Goal: Communication & Community: Answer question/provide support

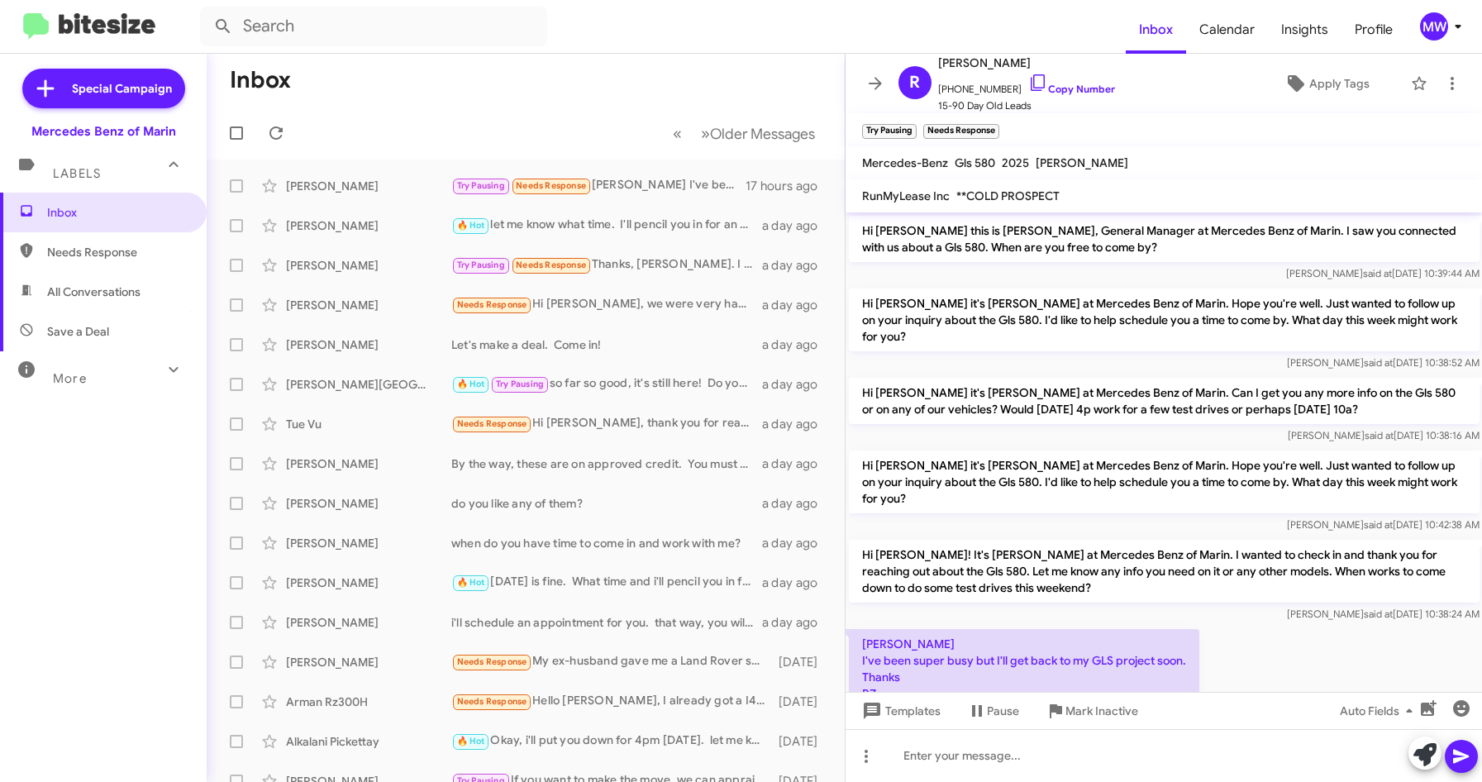
scroll to position [31, 0]
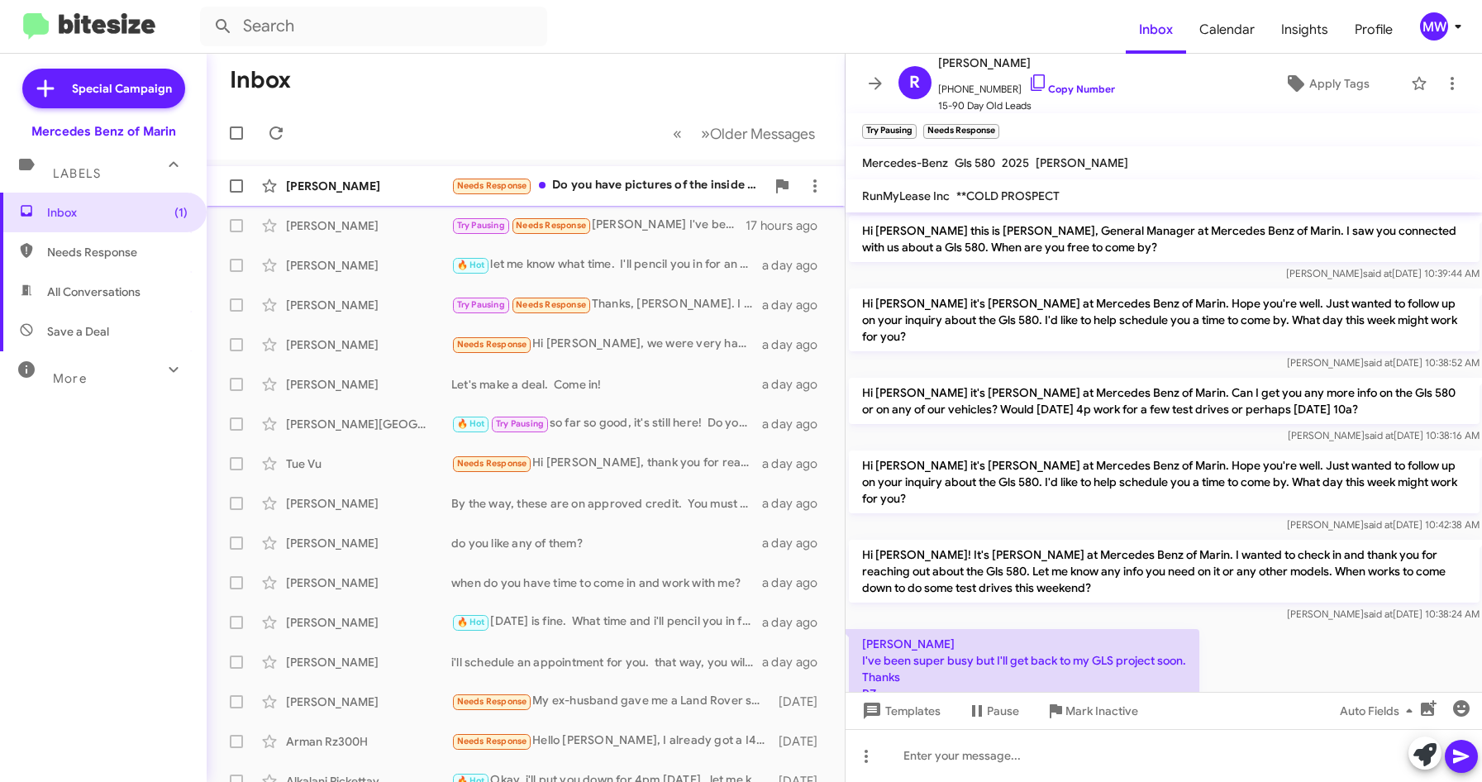
click at [649, 189] on div "Needs Response Do you have pictures of the inside of the car?" at bounding box center [608, 185] width 314 height 19
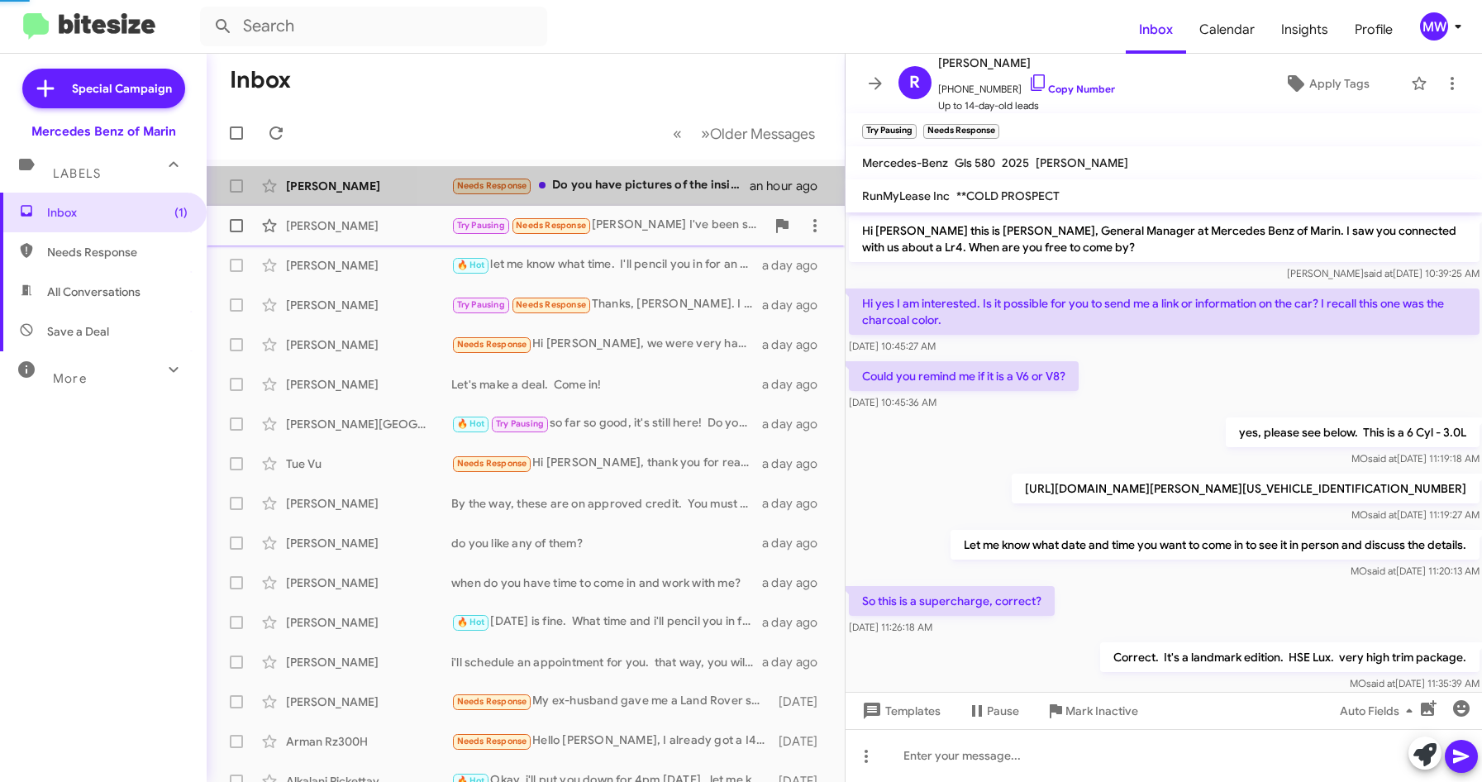
scroll to position [97, 0]
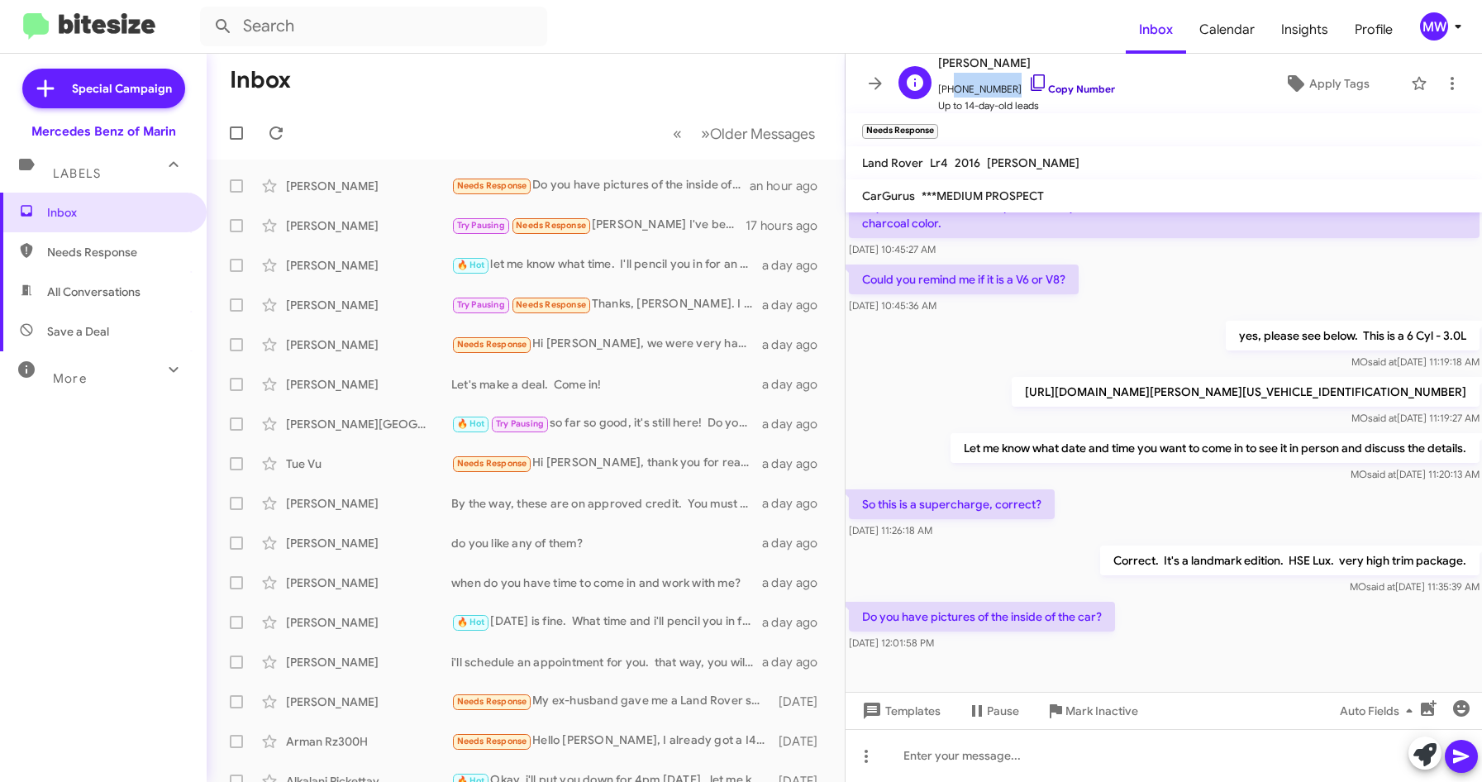
drag, startPoint x: 947, startPoint y: 88, endPoint x: 1014, endPoint y: 89, distance: 66.1
click at [1014, 89] on span "+17078888005 Copy Number" at bounding box center [1026, 85] width 177 height 25
copy span "7078888005"
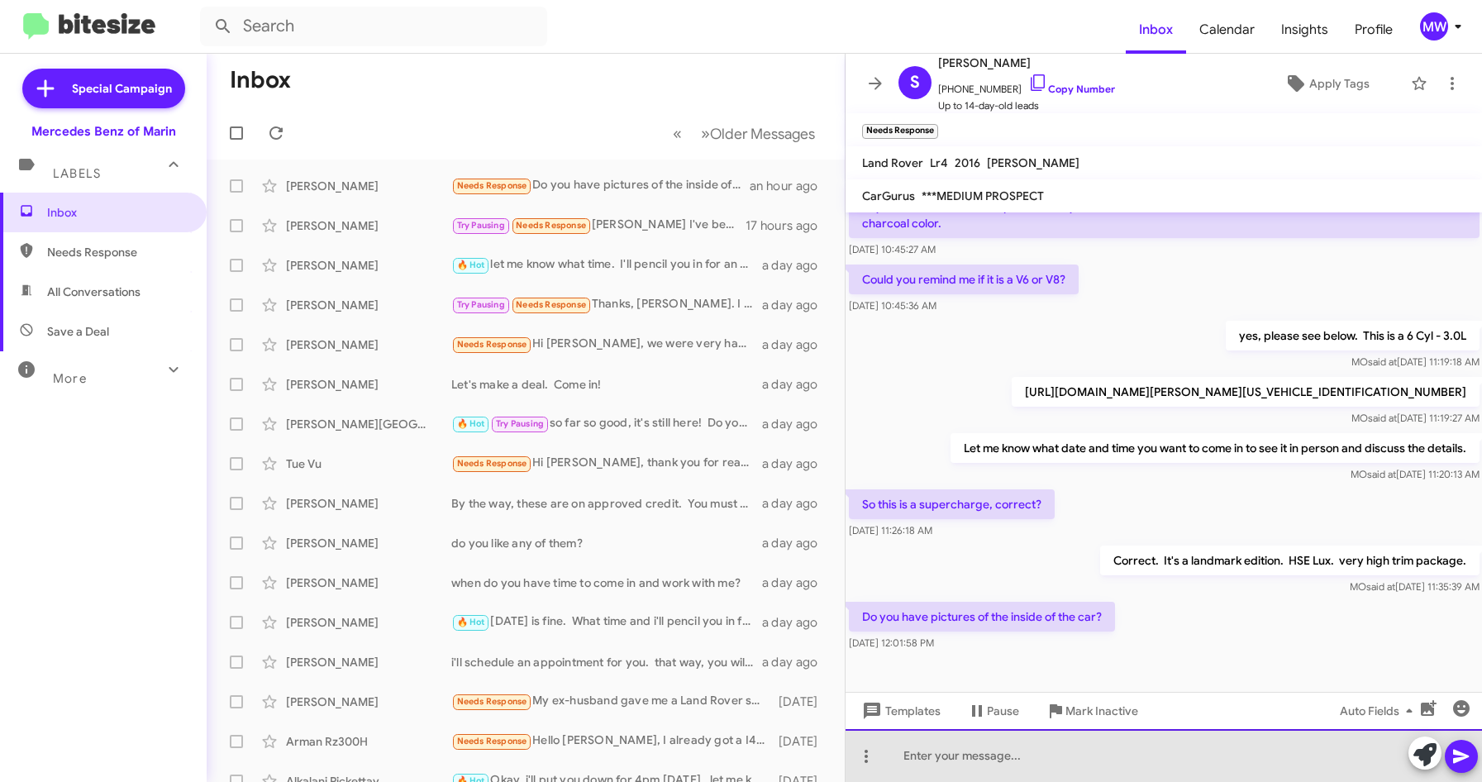
click at [1050, 763] on div at bounding box center [1164, 755] width 637 height 53
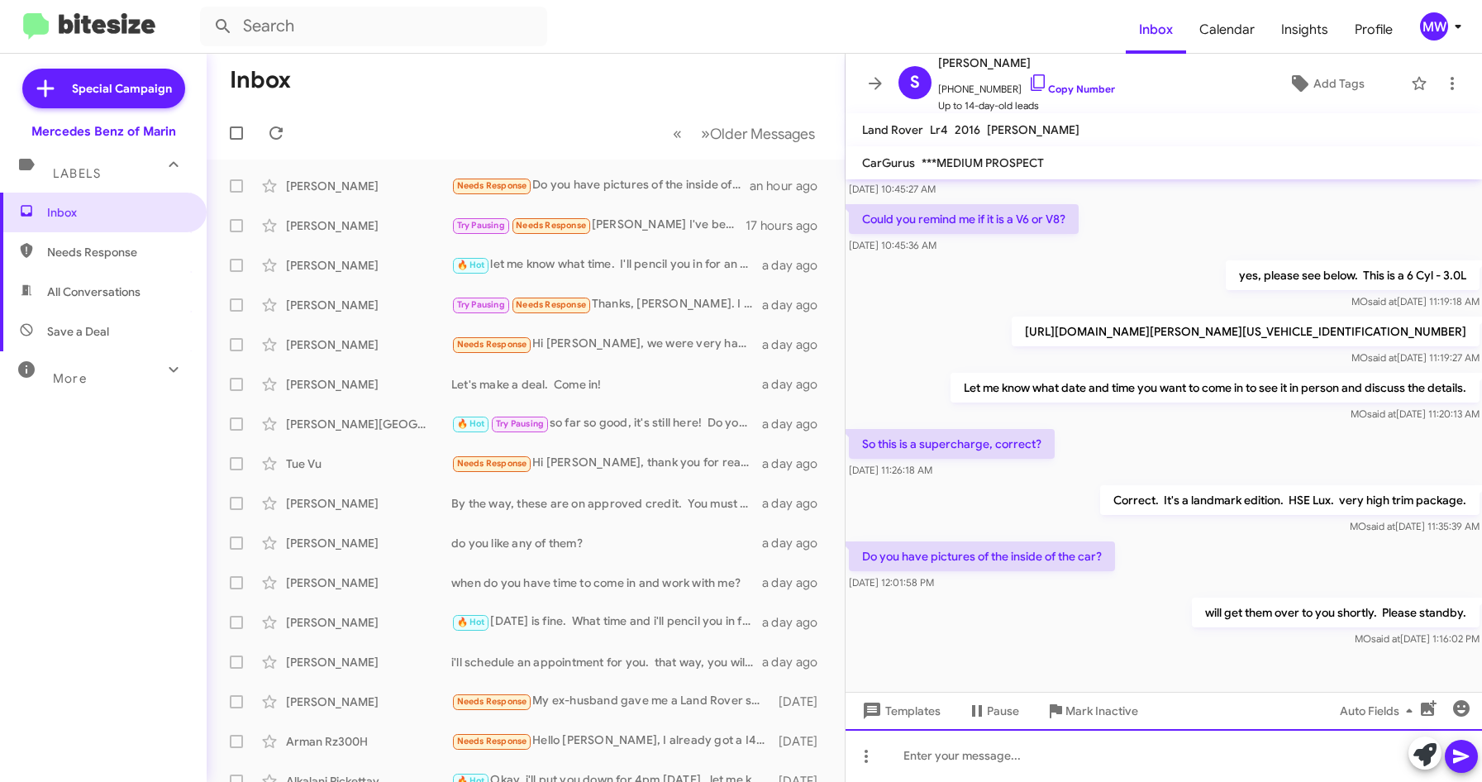
scroll to position [124, 0]
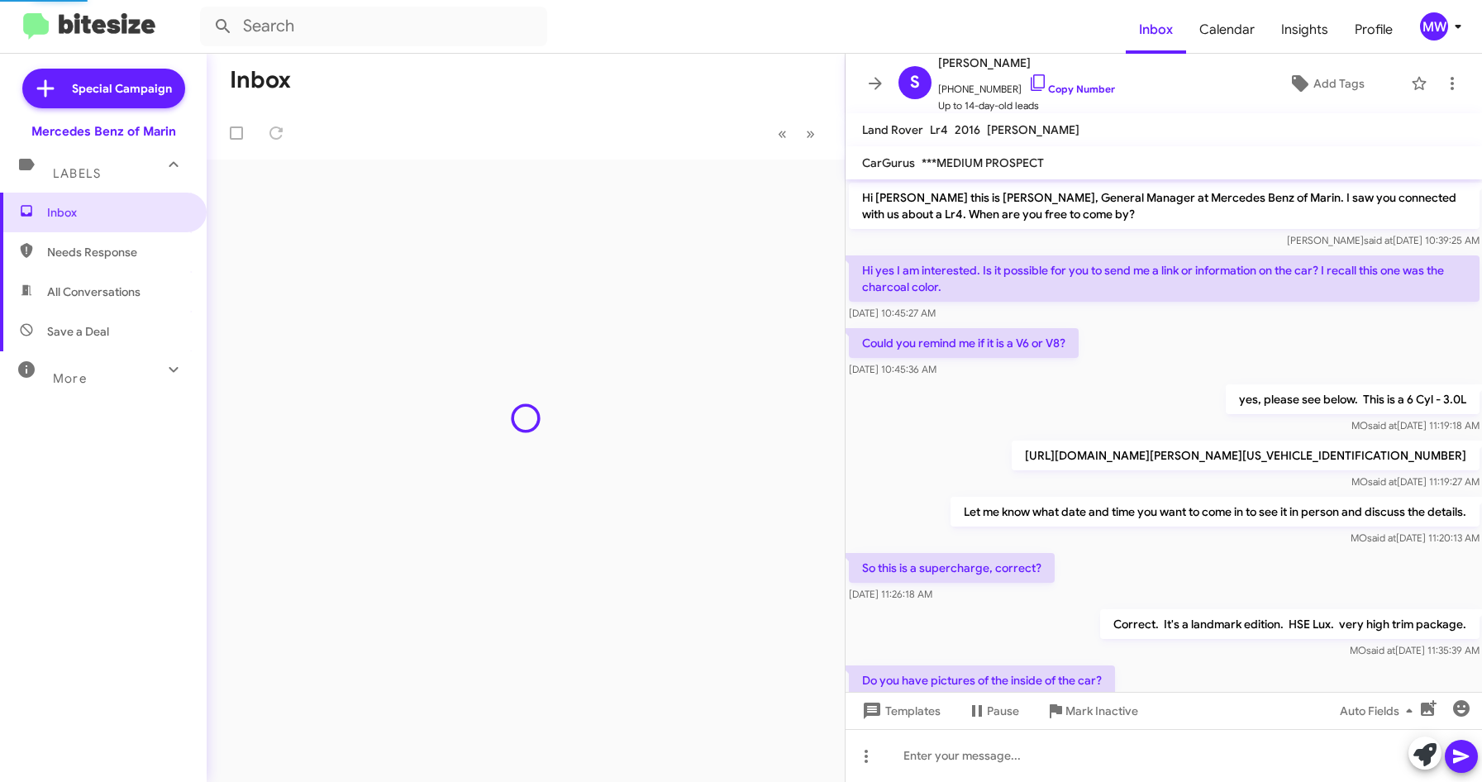
scroll to position [118, 0]
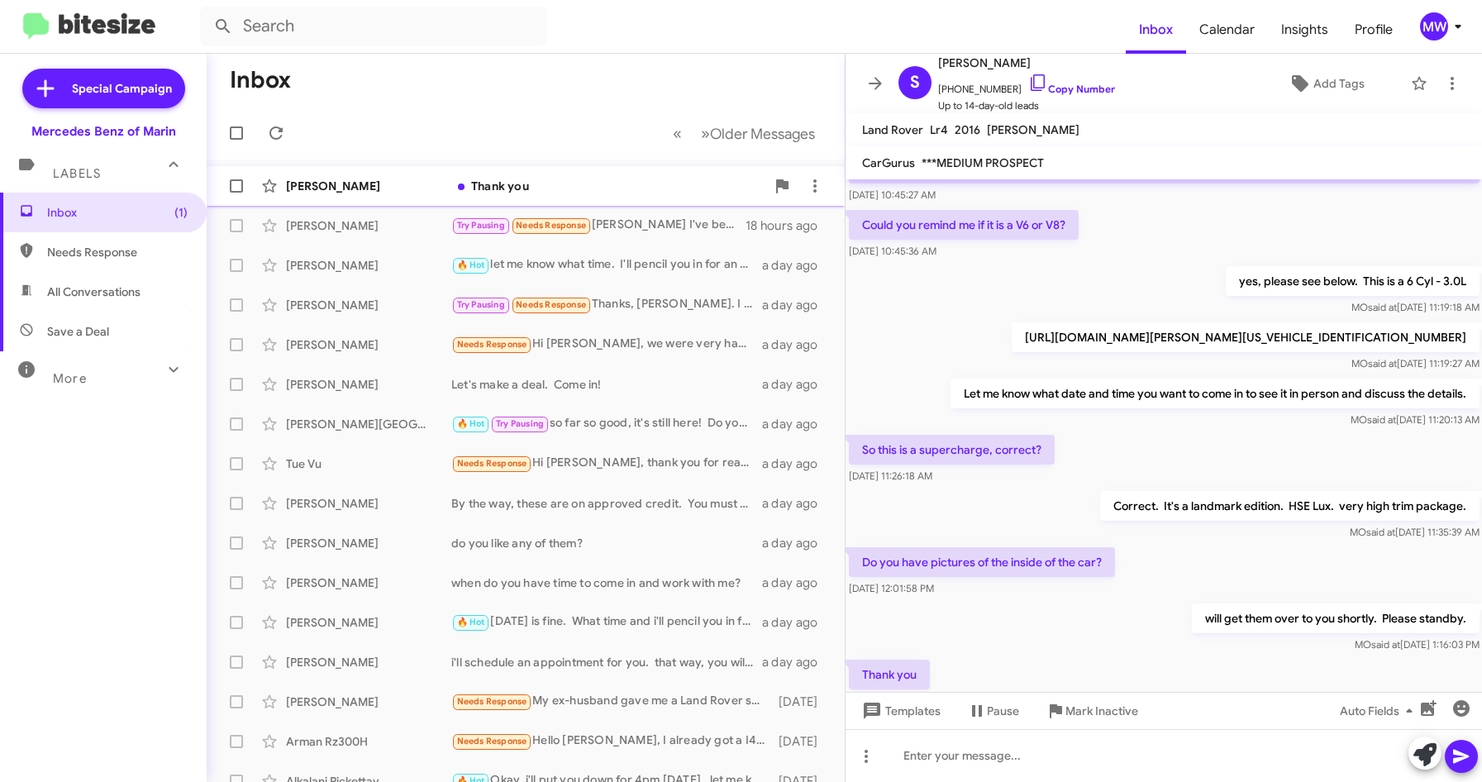
click at [552, 191] on div "Thank you" at bounding box center [608, 186] width 314 height 17
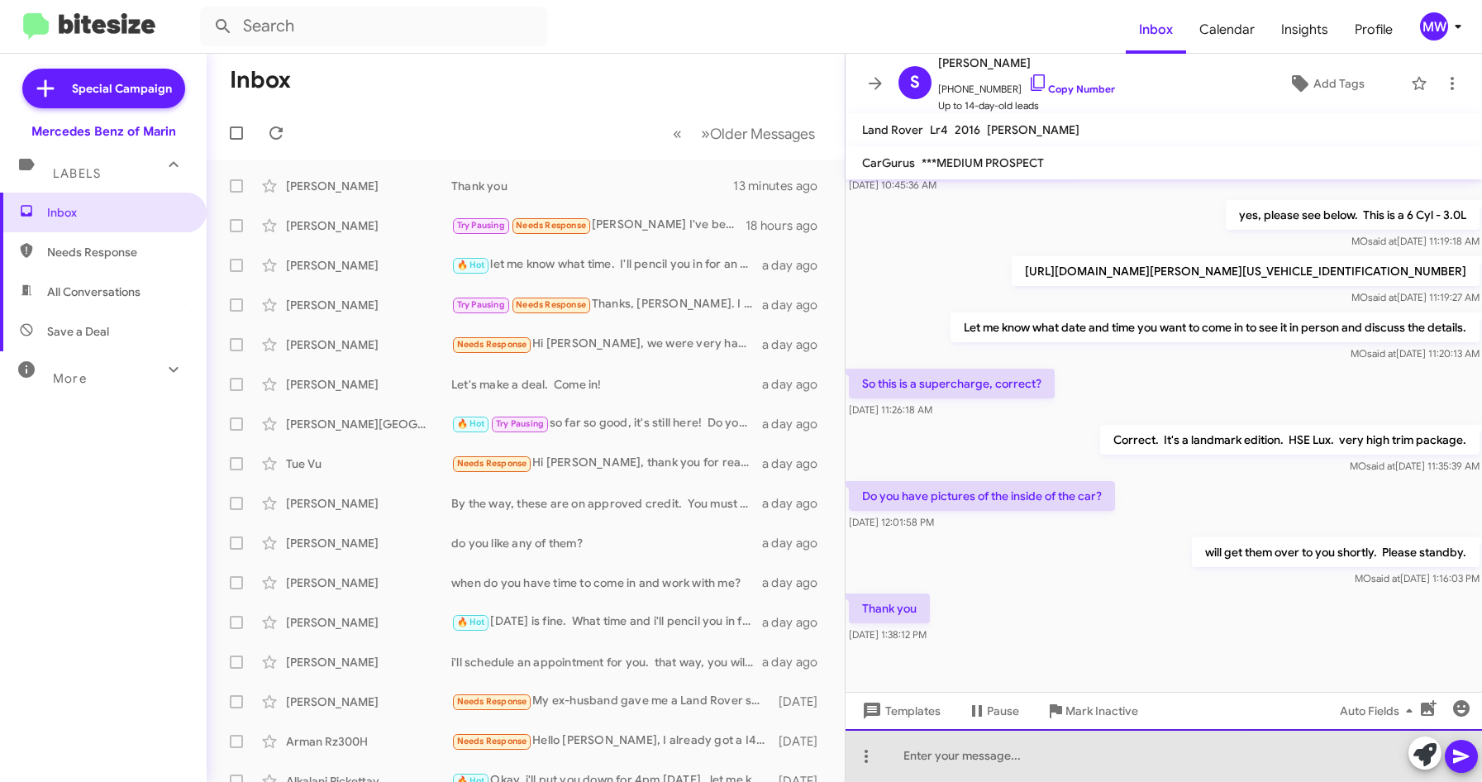
drag, startPoint x: 1157, startPoint y: 754, endPoint x: 1167, endPoint y: 752, distance: 9.4
click at [1158, 754] on div at bounding box center [1164, 755] width 637 height 53
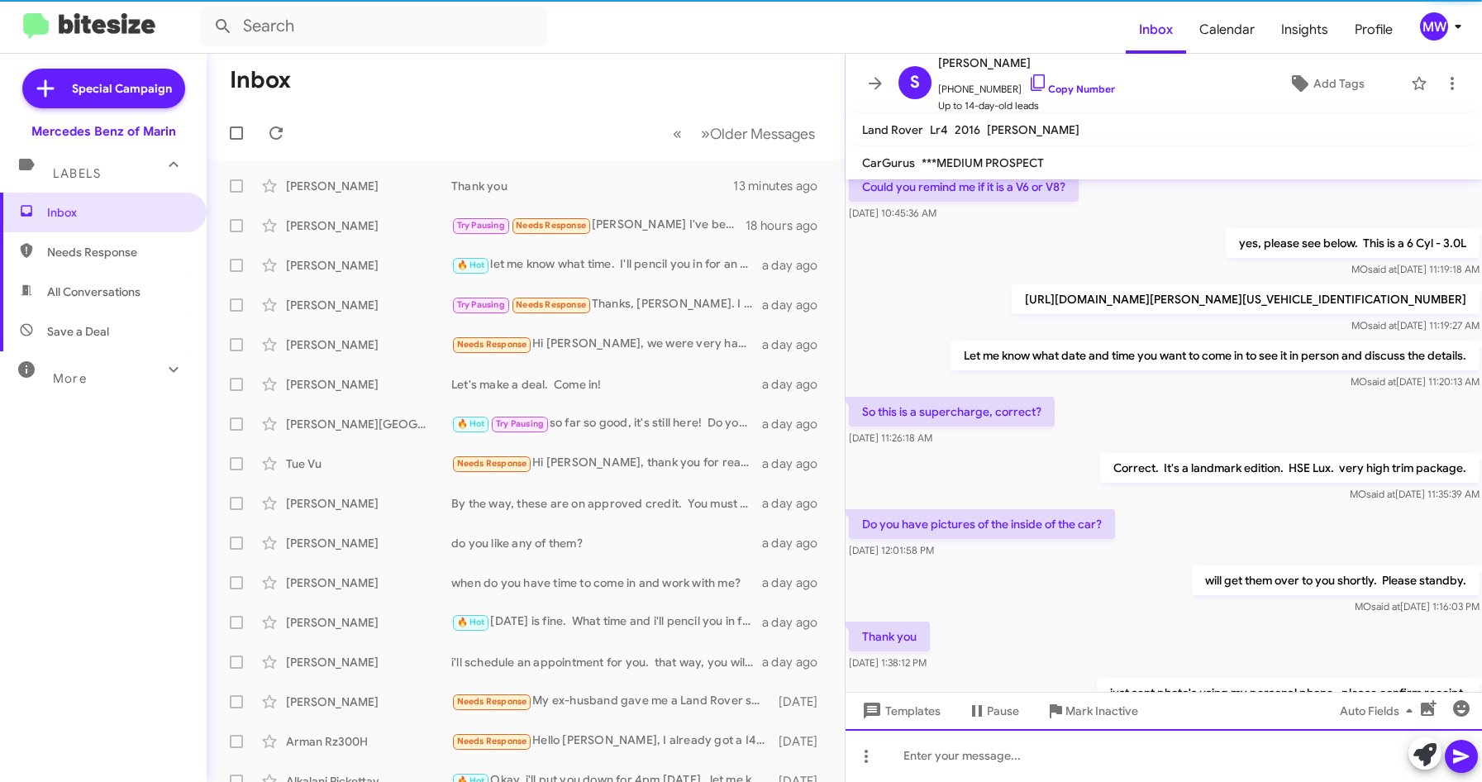
scroll to position [245, 0]
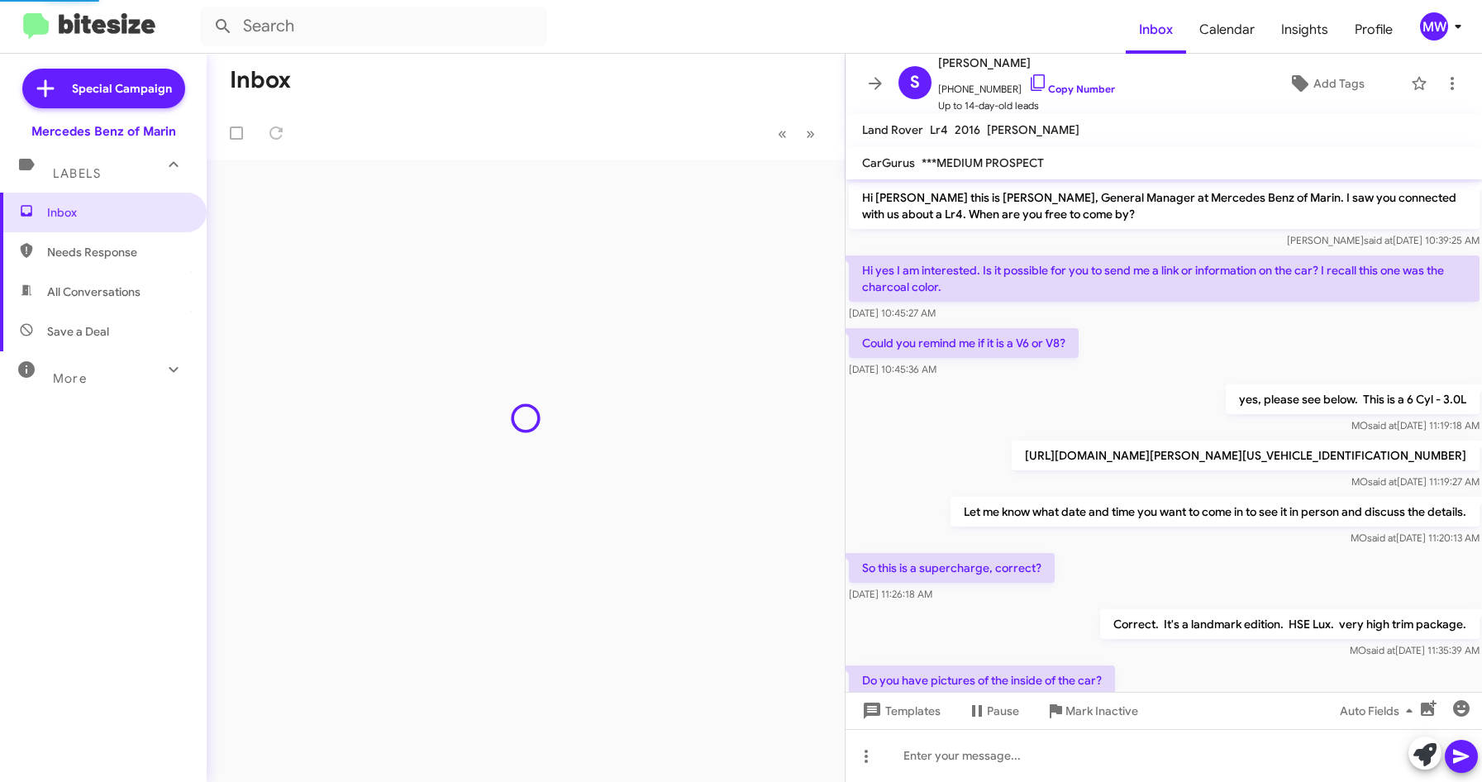
scroll to position [245, 0]
